Goal: Task Accomplishment & Management: Manage account settings

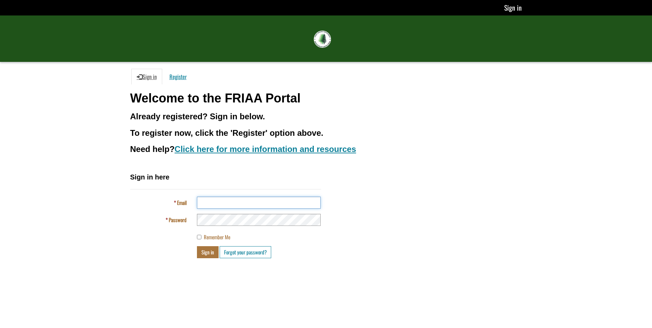
click at [208, 204] on input "Email" at bounding box center [259, 203] width 124 height 12
type input "**********"
click at [197, 246] on button "Sign in" at bounding box center [208, 252] width 22 height 12
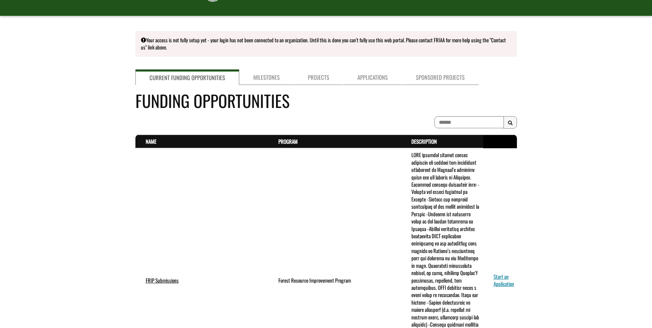
scroll to position [34, 0]
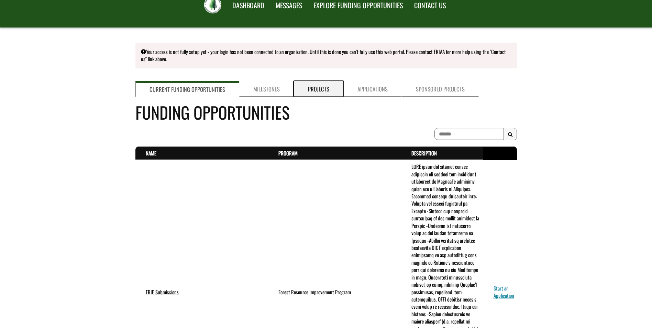
click at [327, 88] on link "Projects" at bounding box center [319, 89] width 50 height 16
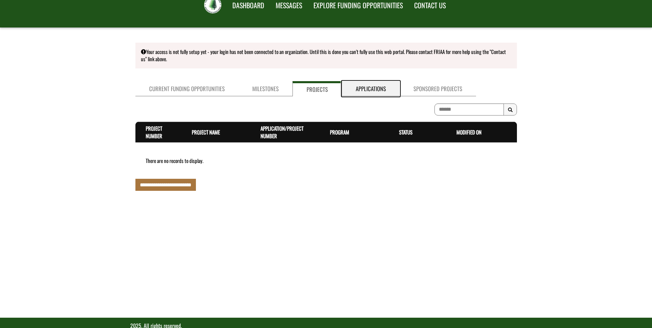
click at [362, 90] on link "Applications" at bounding box center [371, 88] width 58 height 15
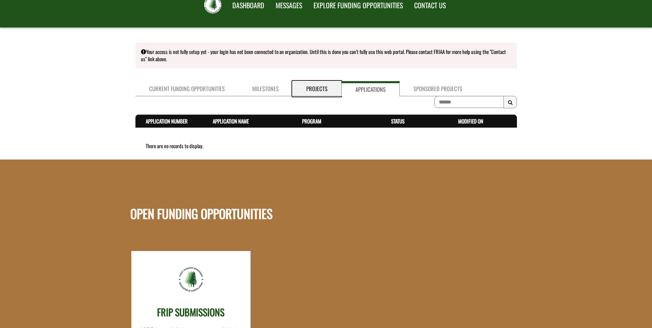
click at [317, 90] on link "Projects" at bounding box center [317, 88] width 49 height 15
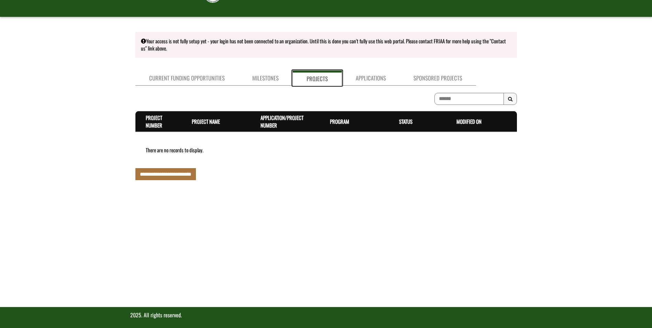
scroll to position [48, 0]
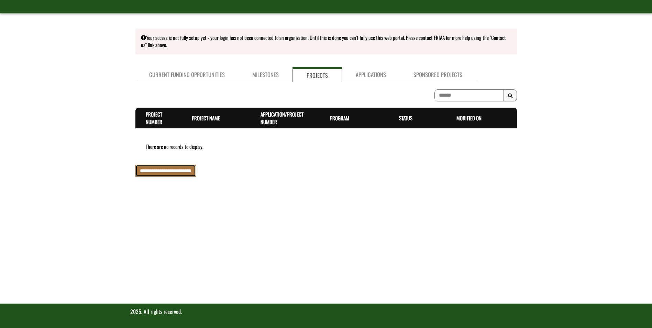
click at [173, 168] on input "**********" at bounding box center [165, 171] width 61 height 12
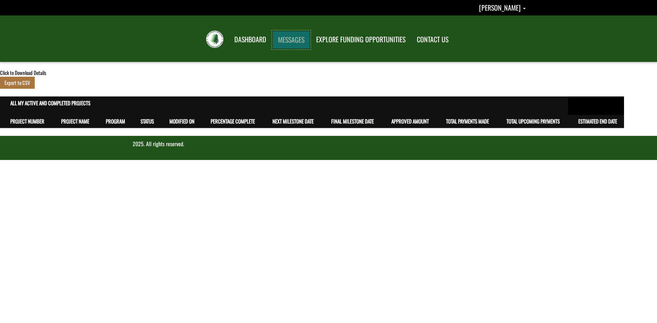
click at [293, 40] on link "MESSAGES" at bounding box center [291, 40] width 37 height 18
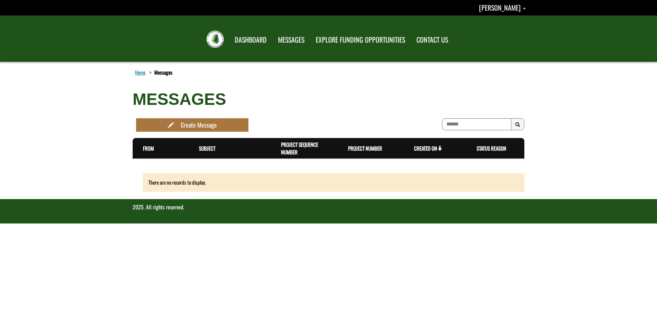
click at [581, 237] on body "You’re offline. This is a read only version of the page. [PERSON_NAME] Profile …" at bounding box center [328, 164] width 657 height 328
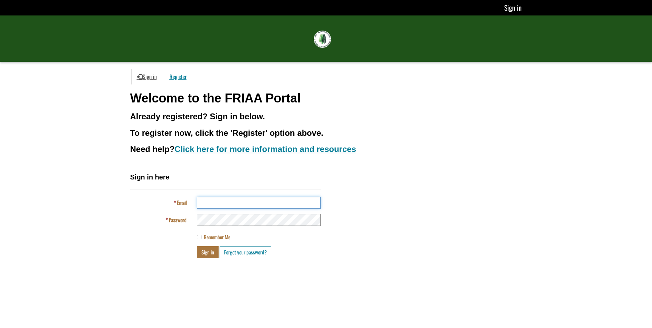
click at [242, 200] on input "Email" at bounding box center [259, 203] width 124 height 12
type input "**********"
click at [197, 246] on button "Sign in" at bounding box center [208, 252] width 22 height 12
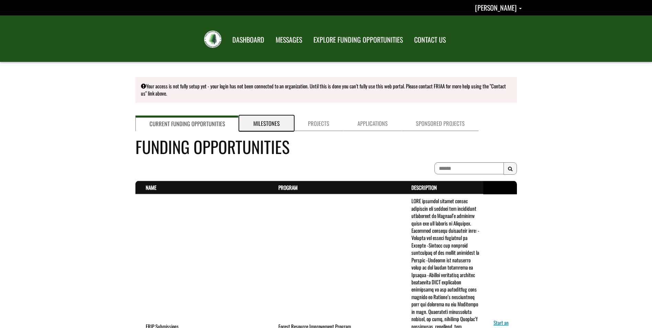
click at [266, 124] on link "Milestones" at bounding box center [266, 124] width 55 height 16
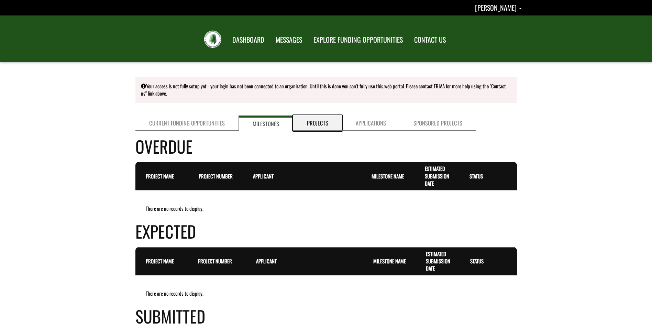
click at [310, 127] on link "Projects" at bounding box center [317, 123] width 49 height 15
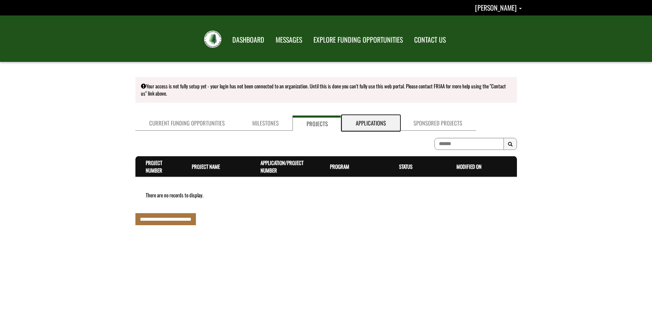
click at [366, 123] on link "Applications" at bounding box center [371, 123] width 58 height 15
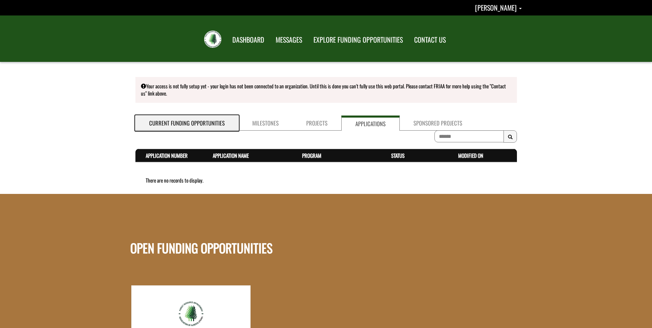
click at [208, 120] on link "Current Funding Opportunities" at bounding box center [186, 123] width 103 height 15
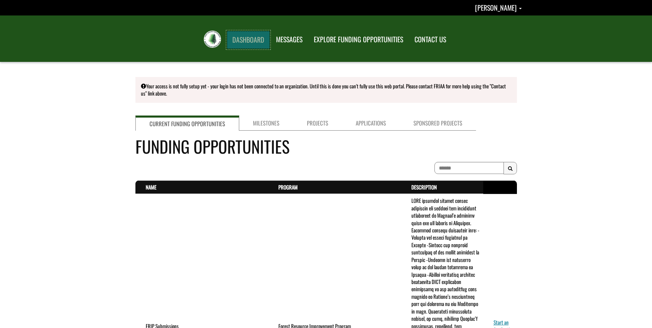
click at [255, 37] on link "DASHBOARD" at bounding box center [248, 40] width 43 height 18
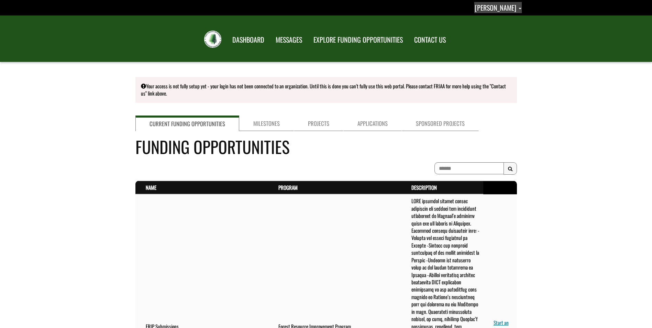
click at [498, 8] on span "[PERSON_NAME]" at bounding box center [496, 7] width 42 height 10
click at [490, 20] on link "Profile" at bounding box center [494, 19] width 53 height 9
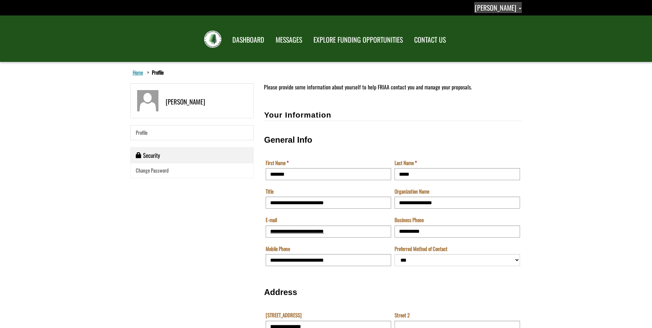
click at [501, 9] on span "[PERSON_NAME]" at bounding box center [496, 7] width 42 height 10
click at [446, 74] on ul "Home Profile" at bounding box center [326, 72] width 392 height 7
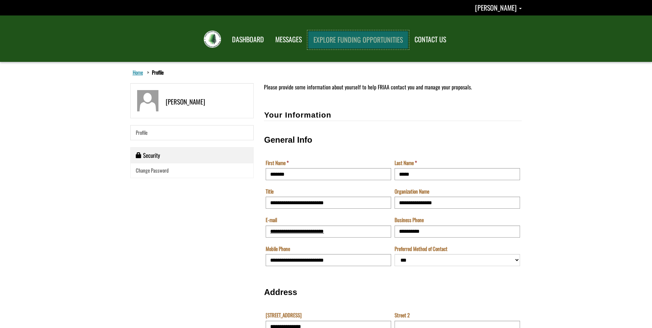
click at [318, 38] on link "EXPLORE FUNDING OPPORTUNITIES" at bounding box center [358, 40] width 100 height 18
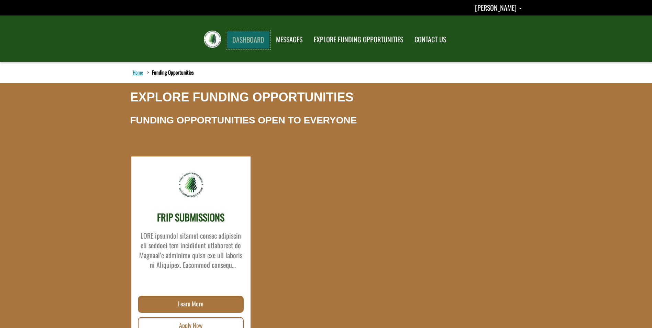
click at [260, 36] on link "DASHBOARD" at bounding box center [248, 40] width 43 height 18
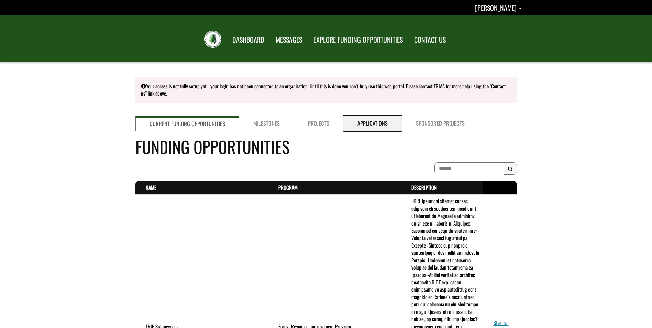
click at [363, 122] on link "Applications" at bounding box center [372, 124] width 58 height 16
